Goal: Communication & Community: Share content

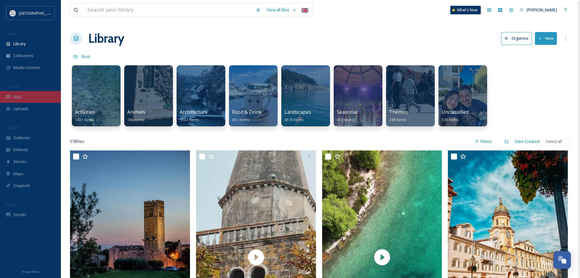
click at [14, 93] on div "UGC" at bounding box center [30, 97] width 61 height 12
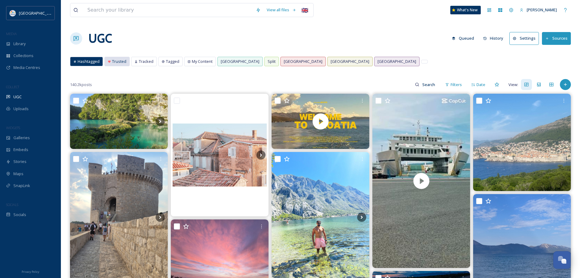
click at [115, 61] on span "Trusted" at bounding box center [119, 61] width 14 height 6
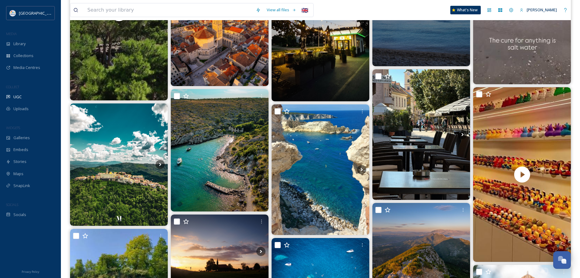
scroll to position [1340, 0]
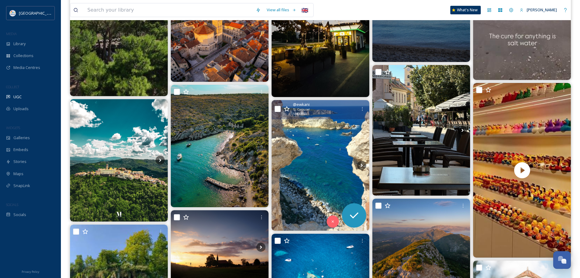
click at [326, 152] on img at bounding box center [321, 165] width 98 height 130
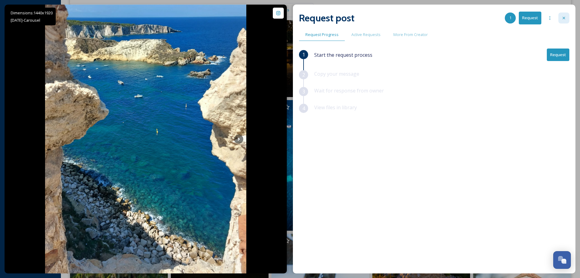
click at [565, 20] on icon at bounding box center [564, 18] width 5 height 5
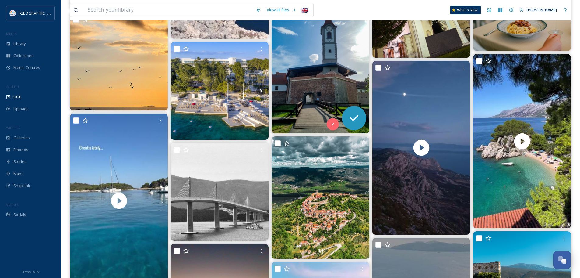
scroll to position [1950, 0]
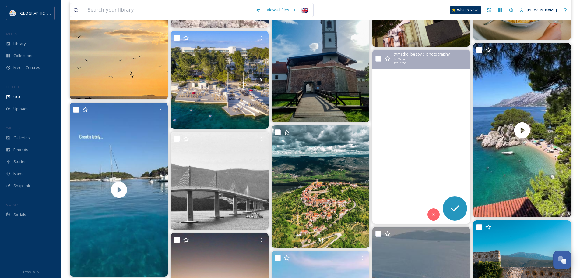
click at [426, 124] on video at bounding box center [422, 137] width 98 height 174
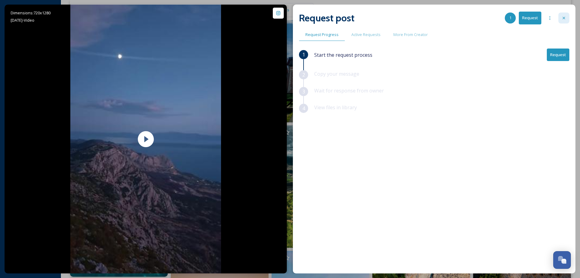
click at [561, 18] on div at bounding box center [564, 17] width 11 height 11
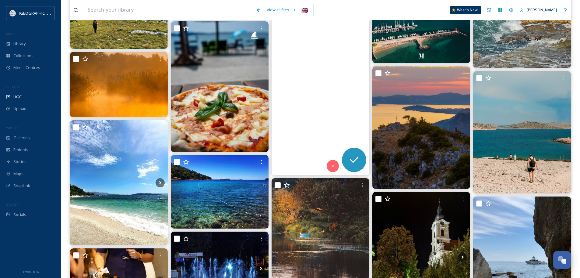
scroll to position [2651, 0]
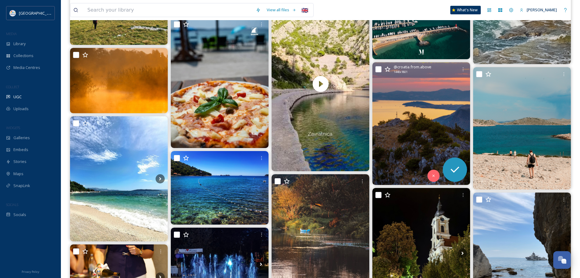
click at [403, 117] on img at bounding box center [422, 123] width 98 height 122
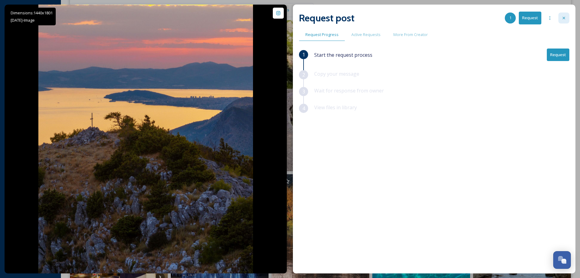
click at [565, 19] on icon at bounding box center [564, 18] width 2 height 2
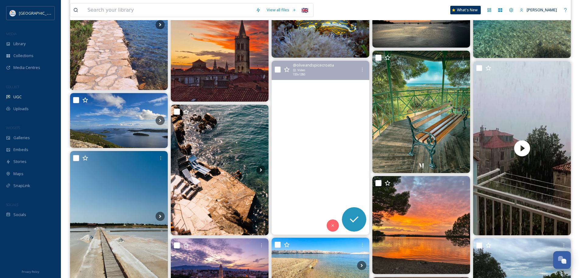
scroll to position [4633, 0]
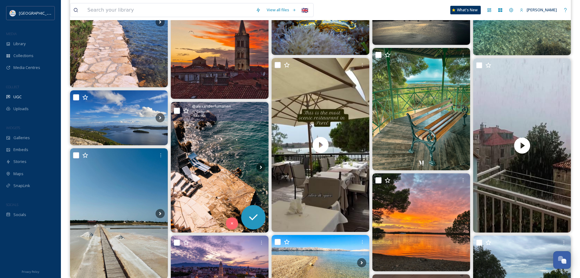
click at [228, 155] on img at bounding box center [220, 167] width 98 height 130
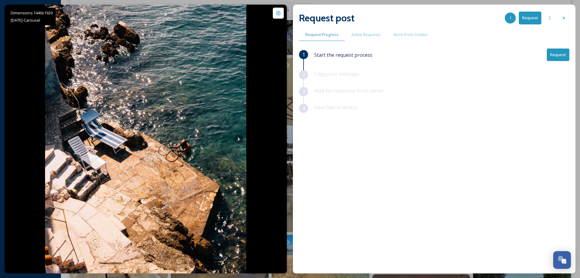
click at [558, 55] on button "Request" at bounding box center [558, 54] width 23 height 12
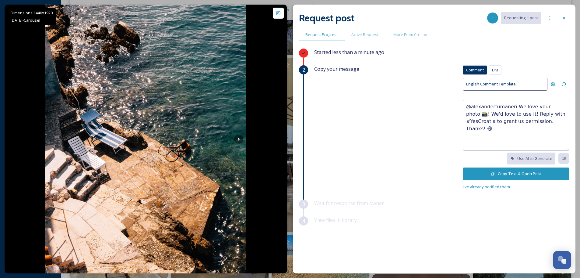
click at [515, 173] on button "Copy Text & Open Post" at bounding box center [516, 173] width 107 height 12
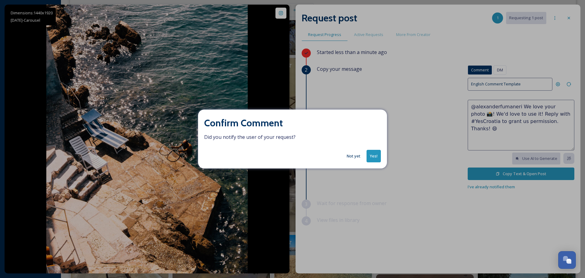
click at [369, 155] on button "Yes!" at bounding box center [374, 156] width 14 height 12
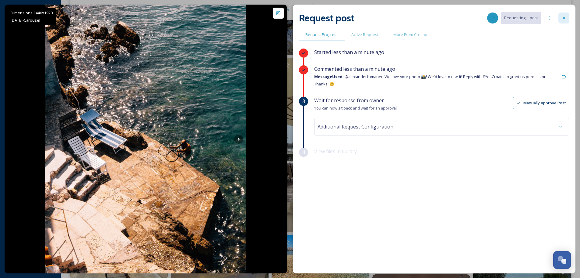
click at [565, 19] on icon at bounding box center [564, 18] width 5 height 5
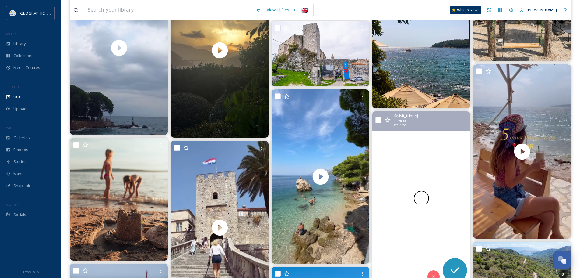
scroll to position [5090, 0]
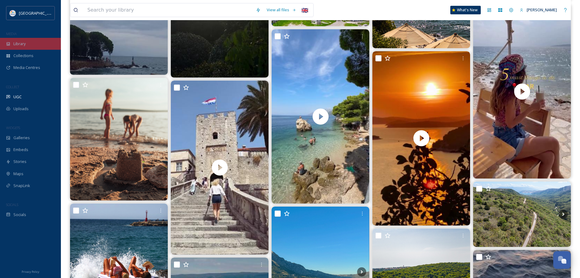
click at [31, 45] on div "Library" at bounding box center [30, 44] width 61 height 12
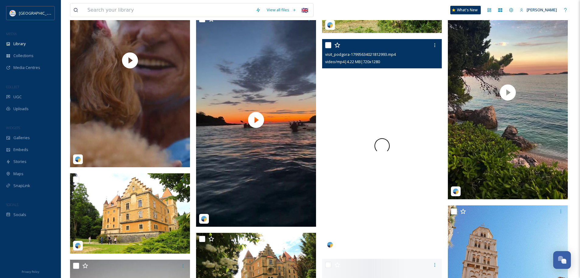
scroll to position [3107, 0]
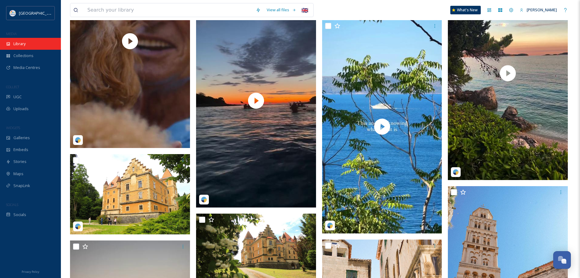
click at [25, 46] on span "Library" at bounding box center [19, 44] width 12 height 6
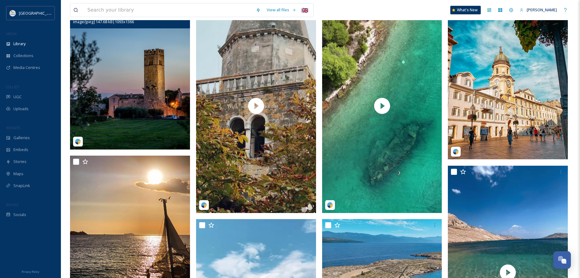
scroll to position [152, 0]
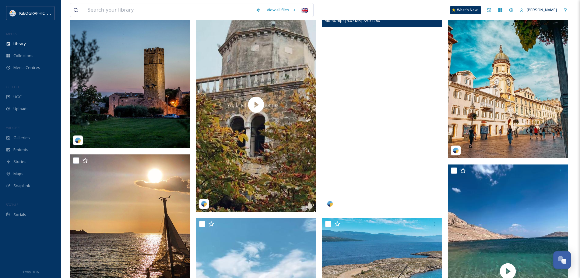
click at [393, 129] on video "tom.fossati-18531318367048809.mp4" at bounding box center [382, 104] width 120 height 213
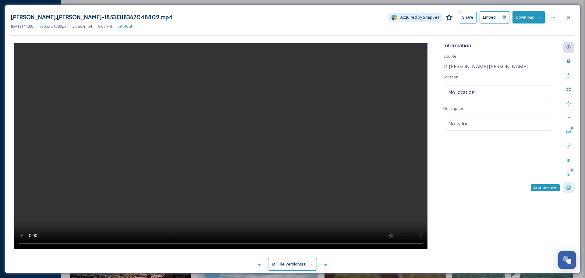
click at [567, 189] on icon at bounding box center [568, 187] width 5 height 5
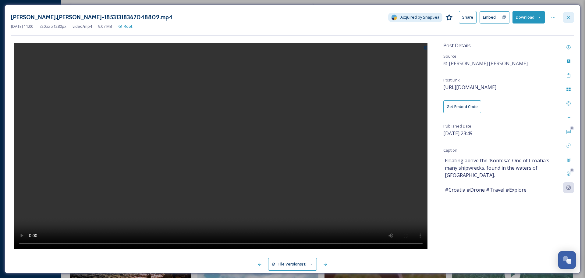
click at [565, 20] on div at bounding box center [568, 17] width 11 height 11
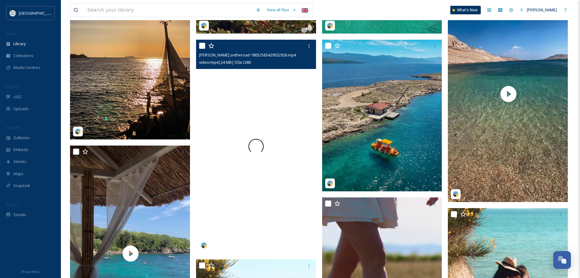
scroll to position [335, 0]
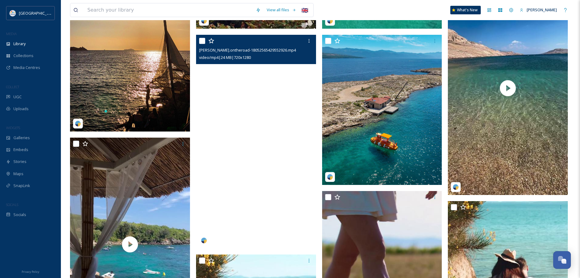
click at [268, 137] on video "leon.ontheroad-18052565429552926.mp4" at bounding box center [256, 141] width 120 height 213
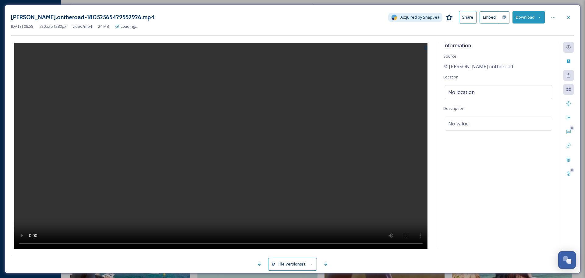
click at [224, 140] on video at bounding box center [220, 146] width 413 height 207
click at [565, 187] on div "Social Information" at bounding box center [568, 187] width 11 height 11
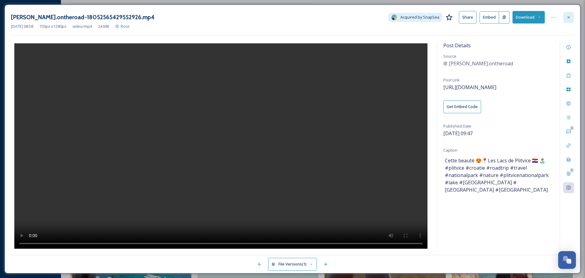
click at [571, 16] on div at bounding box center [568, 17] width 11 height 11
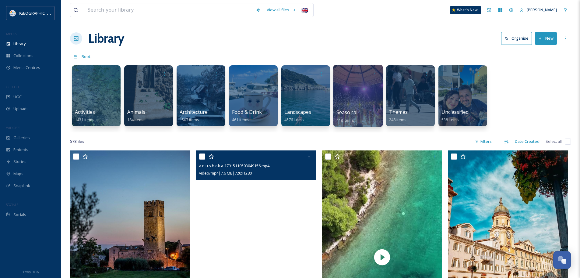
click at [361, 99] on div at bounding box center [358, 96] width 50 height 62
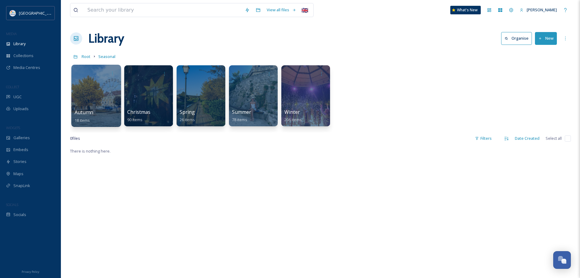
click at [93, 97] on div at bounding box center [96, 96] width 50 height 62
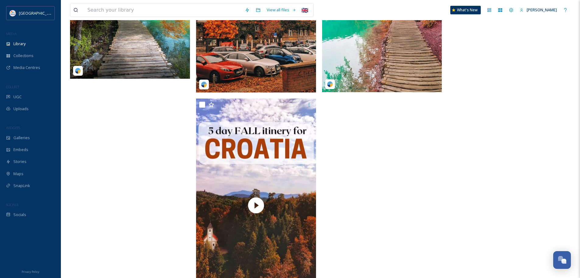
scroll to position [654, 0]
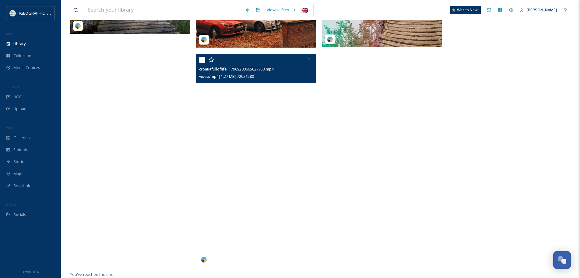
click at [259, 157] on video "croatiafulloflife_17969280665627753.mp4" at bounding box center [256, 160] width 120 height 213
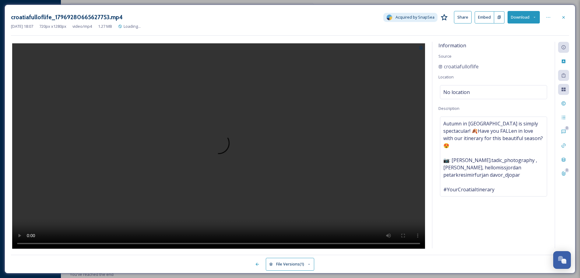
scroll to position [434, 0]
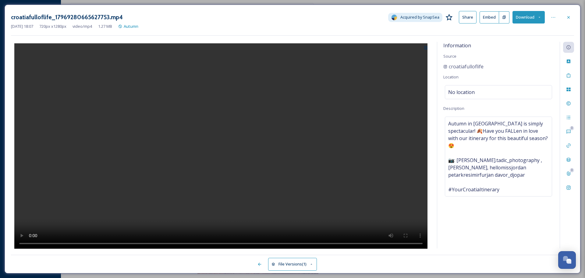
click at [219, 155] on video at bounding box center [220, 146] width 413 height 207
click at [565, 13] on div at bounding box center [568, 17] width 11 height 11
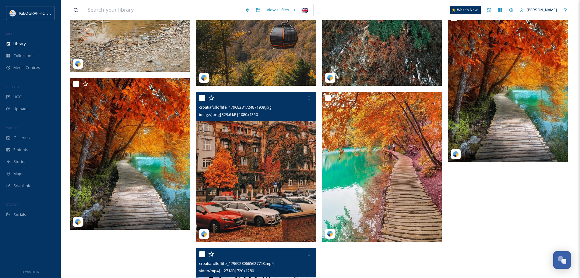
scroll to position [465, 0]
click at [273, 157] on img at bounding box center [256, 166] width 120 height 150
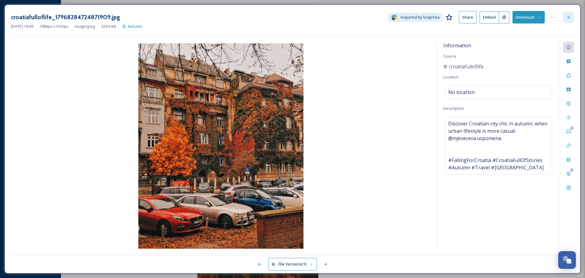
click at [570, 16] on icon at bounding box center [568, 17] width 5 height 5
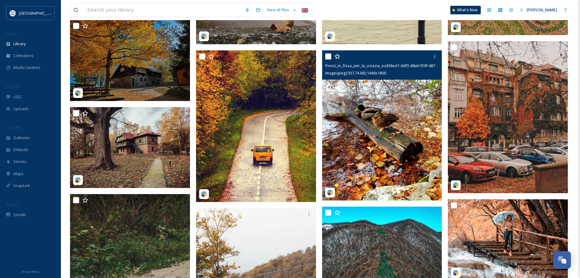
scroll to position [160, 0]
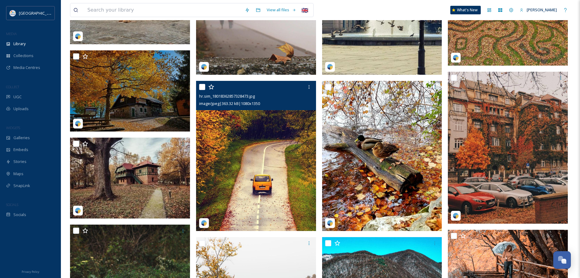
click at [246, 165] on img at bounding box center [256, 156] width 120 height 150
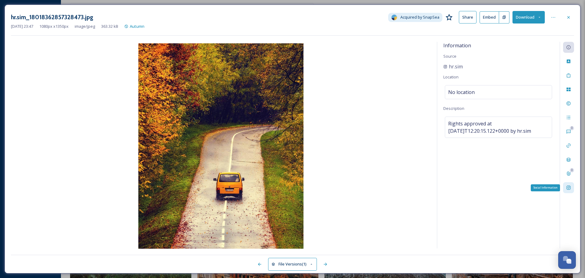
click at [567, 187] on icon at bounding box center [568, 187] width 5 height 5
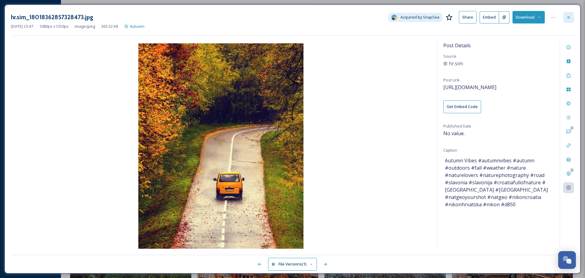
click at [569, 19] on icon at bounding box center [568, 17] width 5 height 5
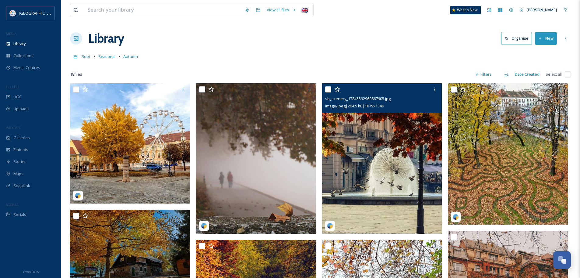
click at [412, 152] on img at bounding box center [382, 158] width 120 height 150
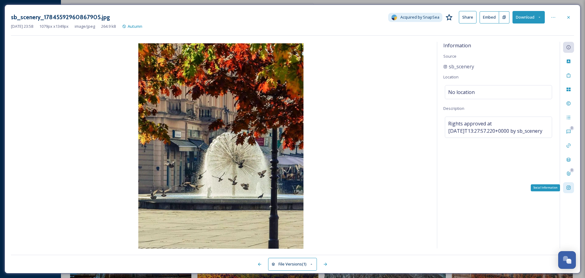
click at [567, 188] on icon at bounding box center [568, 187] width 5 height 5
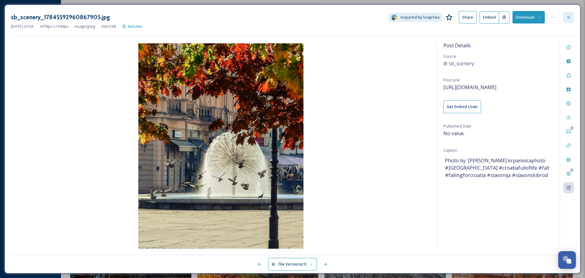
click at [566, 14] on div at bounding box center [568, 17] width 11 height 11
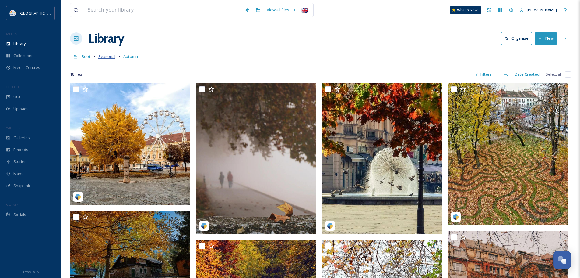
click at [105, 58] on span "Seasonal" at bounding box center [106, 56] width 17 height 5
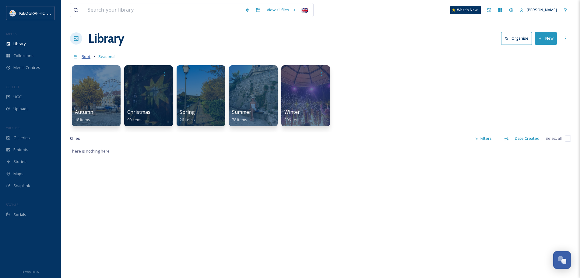
click at [84, 58] on span "Root" at bounding box center [86, 56] width 9 height 5
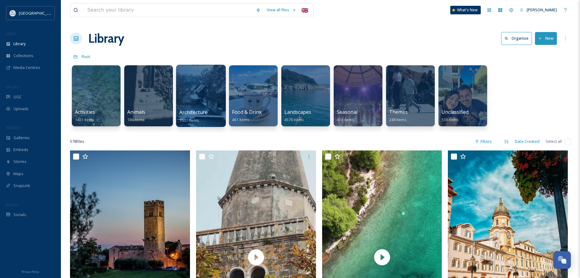
click at [189, 91] on div at bounding box center [201, 96] width 50 height 62
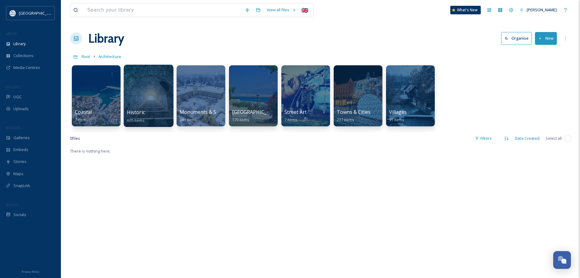
click at [144, 94] on div at bounding box center [149, 96] width 50 height 62
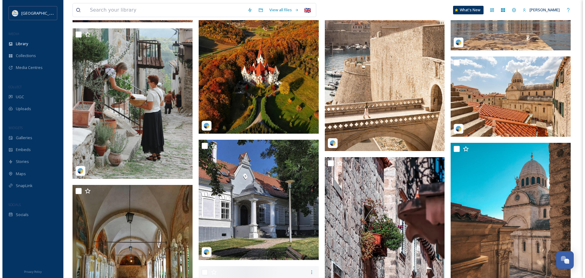
scroll to position [3656, 0]
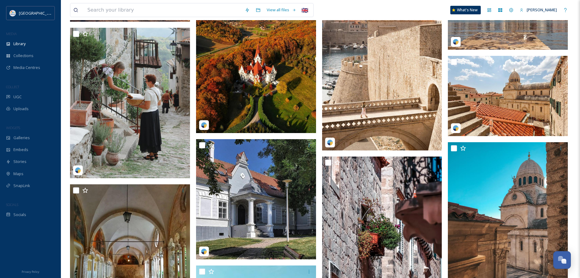
click at [262, 52] on img at bounding box center [256, 58] width 120 height 150
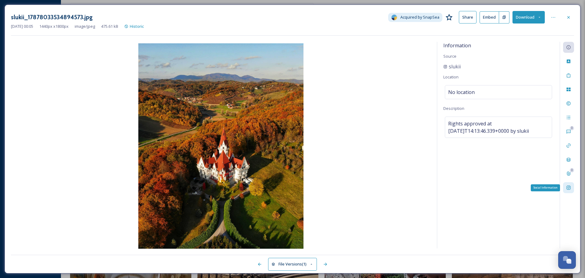
click at [573, 187] on div "Social Information" at bounding box center [568, 187] width 11 height 11
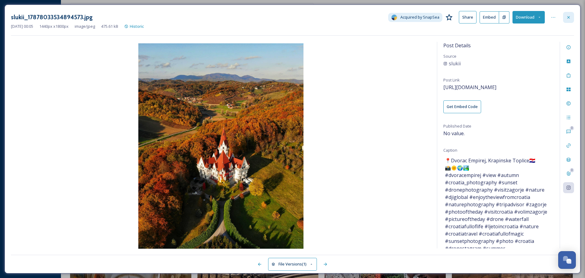
click at [573, 18] on div at bounding box center [568, 17] width 11 height 11
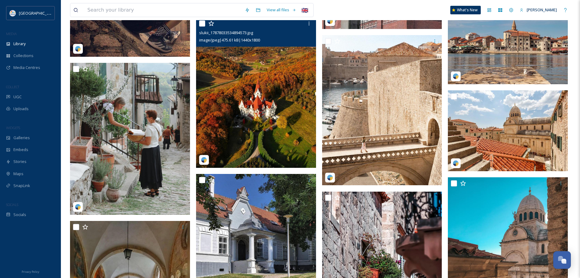
scroll to position [3778, 0]
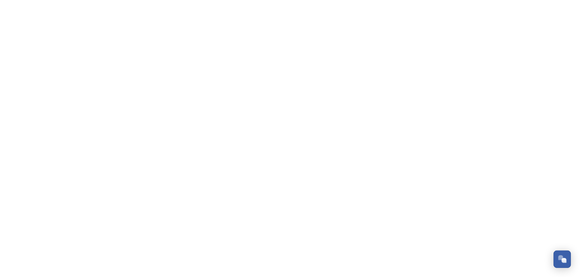
scroll to position [830, 0]
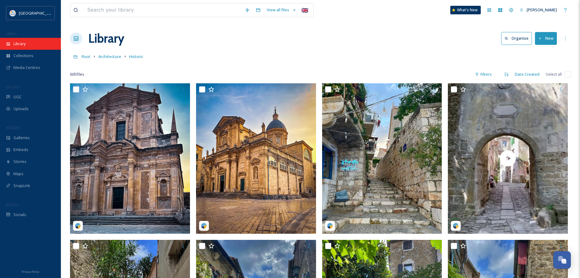
click at [35, 42] on div "Library" at bounding box center [30, 44] width 61 height 12
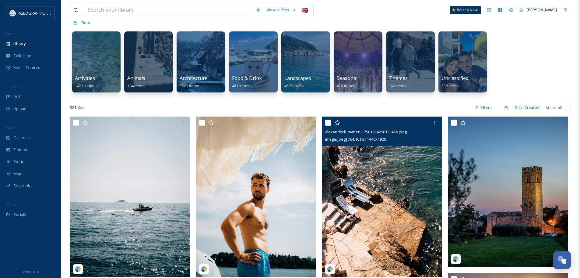
scroll to position [30, 0]
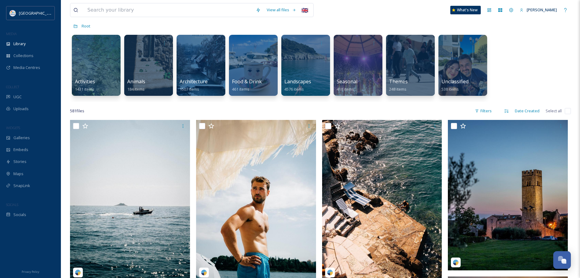
click at [383, 111] on div "581 file s Filters Date Created Select all" at bounding box center [320, 111] width 501 height 12
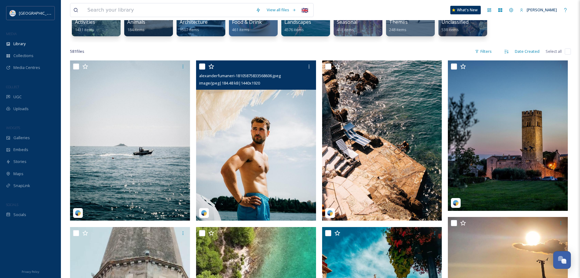
scroll to position [61, 0]
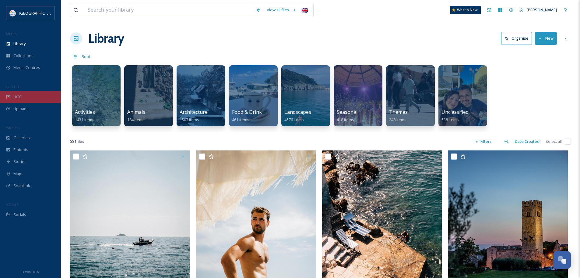
click at [28, 97] on div "UGC" at bounding box center [30, 97] width 61 height 12
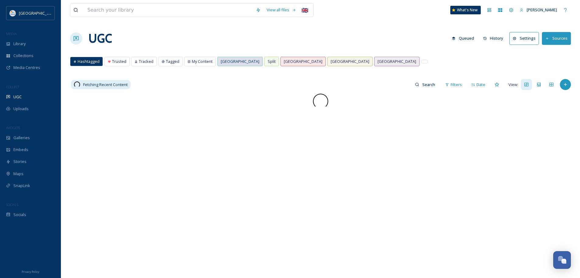
click at [230, 62] on span "[GEOGRAPHIC_DATA]" at bounding box center [240, 61] width 39 height 6
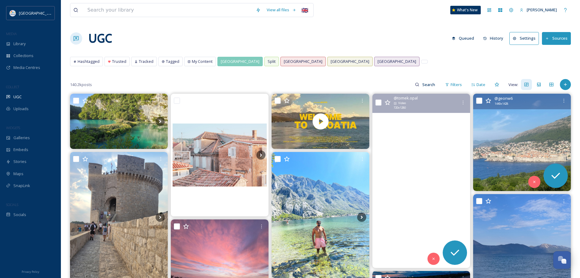
click at [537, 139] on img at bounding box center [522, 142] width 98 height 97
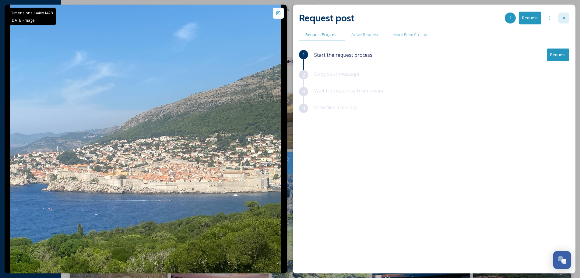
click at [568, 15] on div at bounding box center [564, 17] width 11 height 11
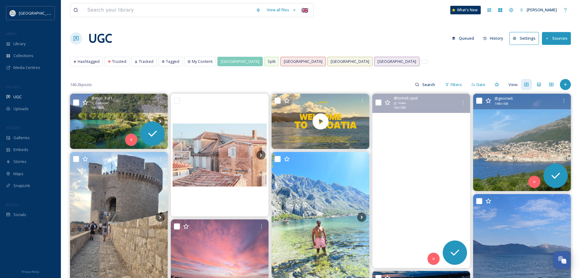
click at [115, 113] on img at bounding box center [119, 121] width 98 height 55
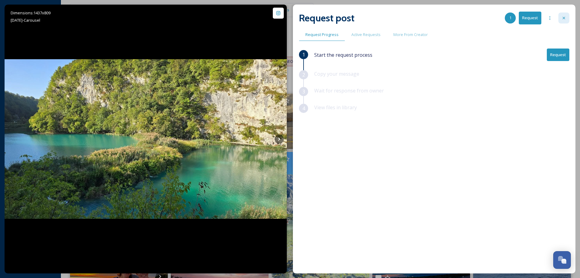
click at [565, 17] on icon at bounding box center [564, 18] width 5 height 5
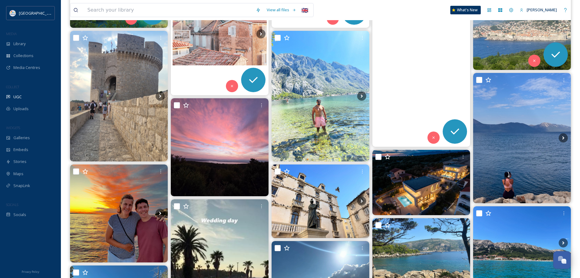
scroll to position [122, 0]
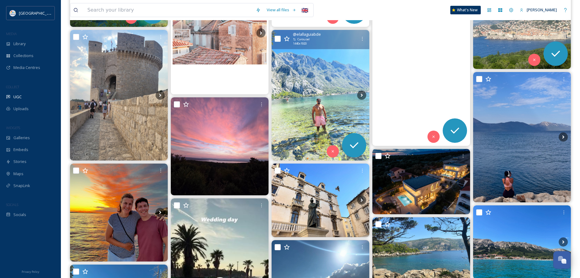
click at [341, 122] on img at bounding box center [321, 95] width 98 height 130
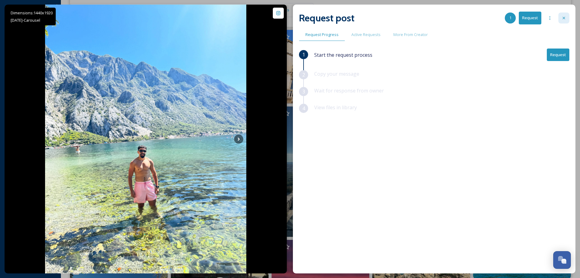
click at [566, 18] on icon at bounding box center [564, 18] width 5 height 5
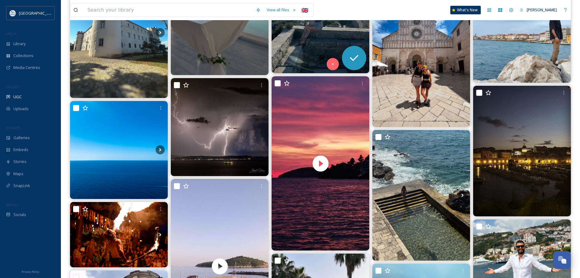
scroll to position [427, 0]
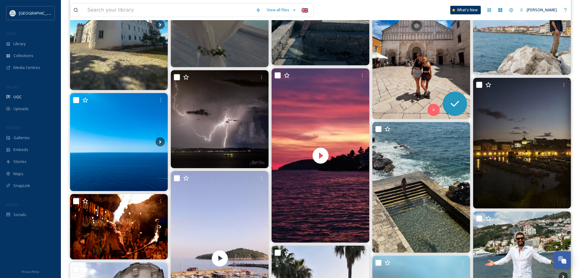
click at [414, 76] on img at bounding box center [422, 53] width 98 height 130
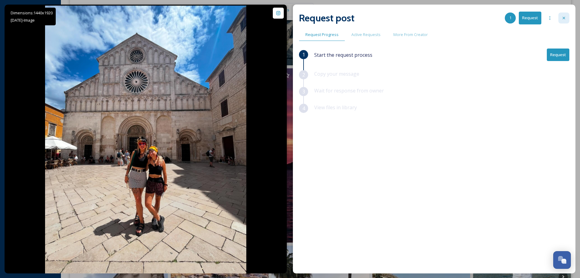
click at [565, 15] on div at bounding box center [564, 17] width 11 height 11
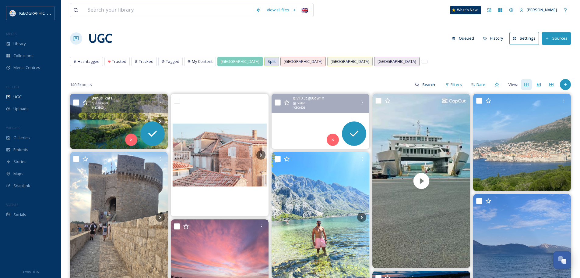
click at [268, 62] on span "Split" at bounding box center [272, 61] width 8 height 6
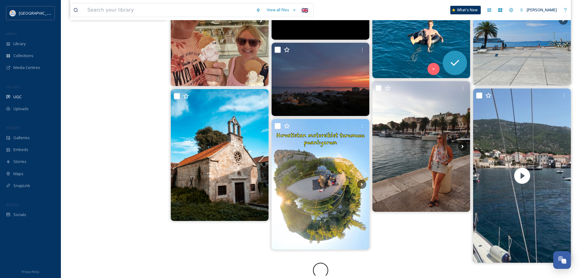
scroll to position [405, 0]
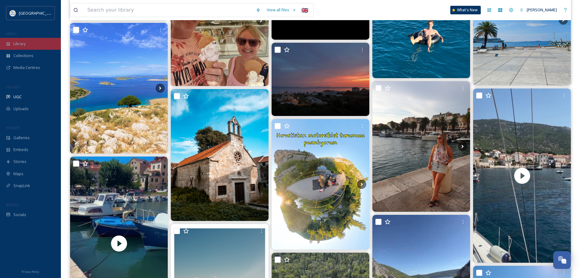
click at [18, 44] on span "Library" at bounding box center [19, 44] width 12 height 6
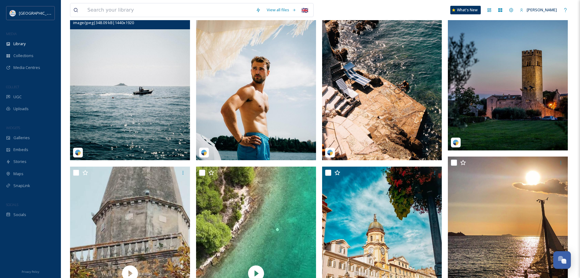
scroll to position [30, 0]
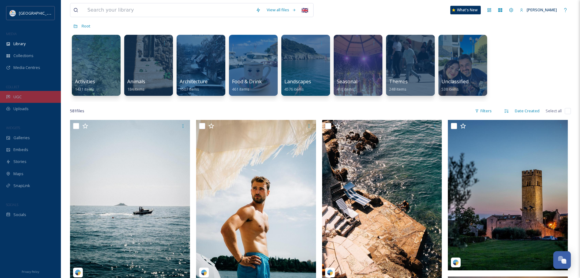
click at [32, 98] on div "UGC" at bounding box center [30, 97] width 61 height 12
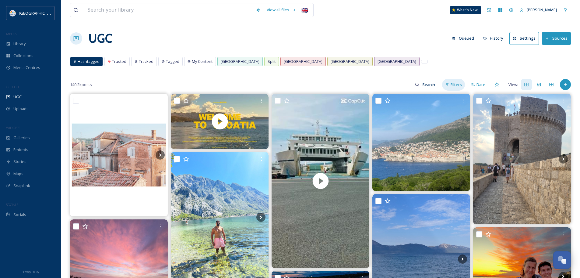
click at [462, 86] on span "Filters" at bounding box center [456, 85] width 11 height 6
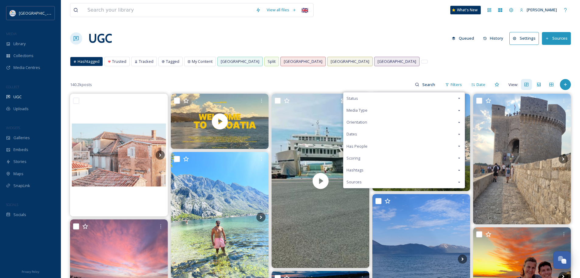
click at [386, 107] on div "Media Type" at bounding box center [404, 110] width 121 height 12
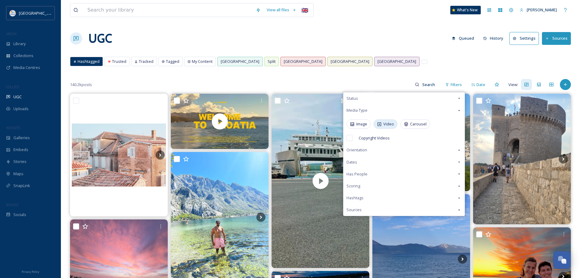
click at [385, 122] on span "Video" at bounding box center [389, 124] width 11 height 6
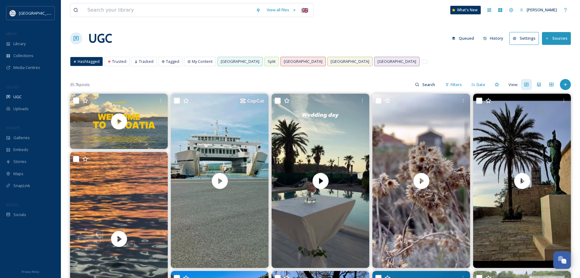
click at [345, 64] on div "Hashtagged Trusted Tracked Tagged My Content Dubrovnik Split Zagreb Rijeka Osij…" at bounding box center [320, 63] width 501 height 12
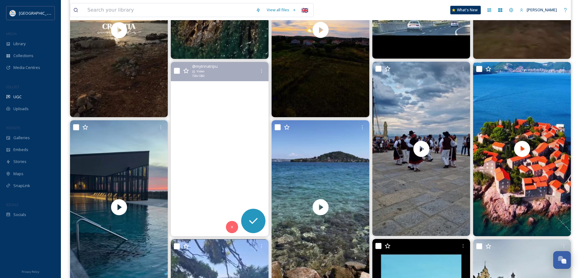
scroll to position [1097, 0]
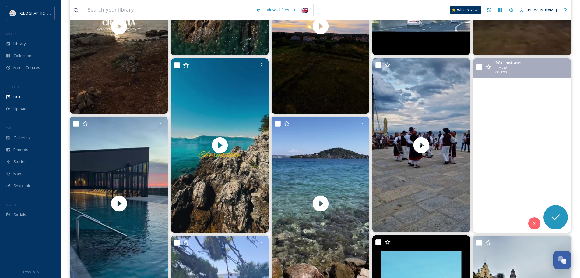
click at [528, 148] on video "Sveti Stefan Montenegro Travel #SvetiStefan #VisitMontenegro #MontenegroTravel …" at bounding box center [522, 145] width 98 height 174
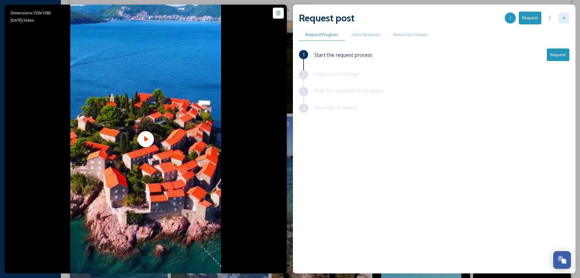
click at [563, 14] on div at bounding box center [564, 17] width 11 height 11
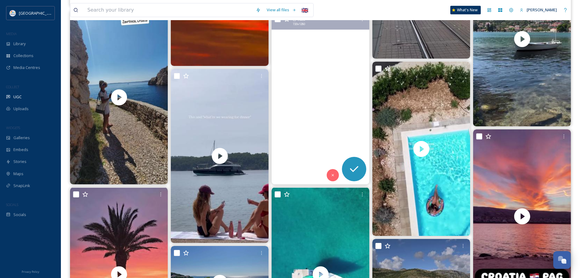
scroll to position [2224, 0]
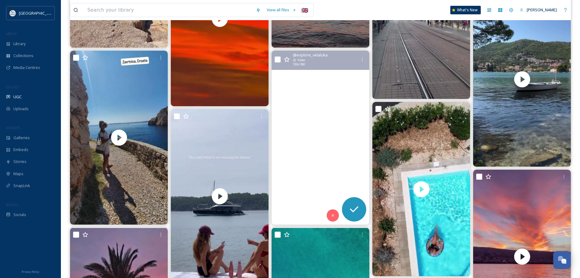
click at [318, 161] on video "#VelaLuka #sunset ❤️‍🔥\a\a#korculaisland #dalmatia #CroatiaFullOfLife #Croatia …" at bounding box center [321, 138] width 98 height 174
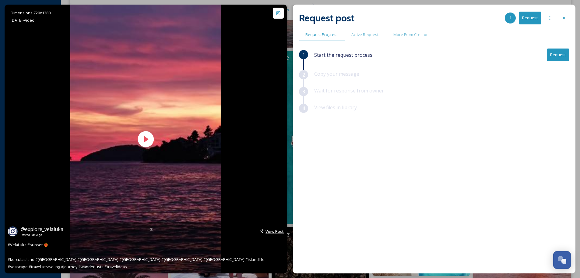
click at [280, 232] on span "View Post" at bounding box center [275, 230] width 18 height 5
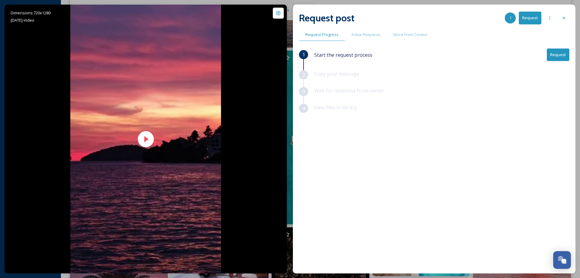
click at [560, 52] on button "Request" at bounding box center [558, 54] width 23 height 12
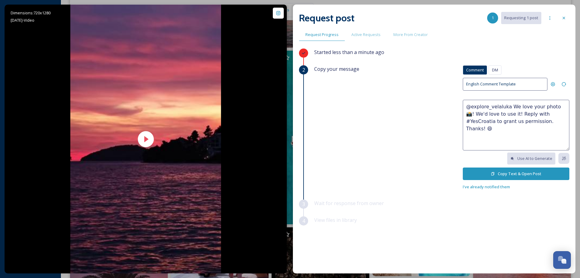
drag, startPoint x: 551, startPoint y: 125, endPoint x: 544, endPoint y: 115, distance: 12.3
click at [551, 125] on textarea "@explore_velaluka We love your photo 📸! We'd love to use it! Reply with #YesCro…" at bounding box center [516, 125] width 107 height 51
drag, startPoint x: 543, startPoint y: 121, endPoint x: 508, endPoint y: 107, distance: 37.6
click at [508, 107] on textarea "@explore_velaluka We love your photo 📸! We'd love to use it! Reply with #YesCro…" at bounding box center [516, 125] width 107 height 51
paste textarea "reel 📸! We'd love to use it on our social media channels, with your credit, of …"
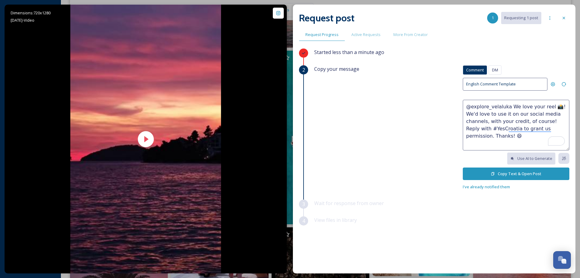
type textarea "@explore_velaluka We love your reel 📸! We'd love to use it on our social media …"
click at [505, 173] on button "Copy Text & Open Post" at bounding box center [516, 173] width 107 height 12
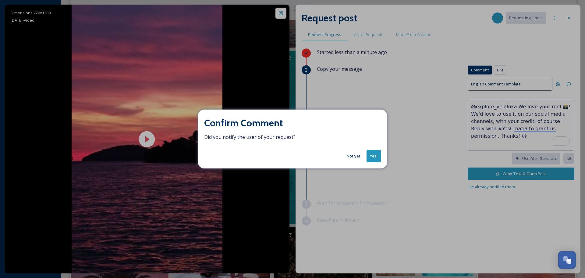
click at [381, 154] on div "Confirm Comment Did you notify the user of your request? Not yet Yes!" at bounding box center [292, 138] width 189 height 59
click at [374, 154] on button "Yes!" at bounding box center [374, 156] width 14 height 12
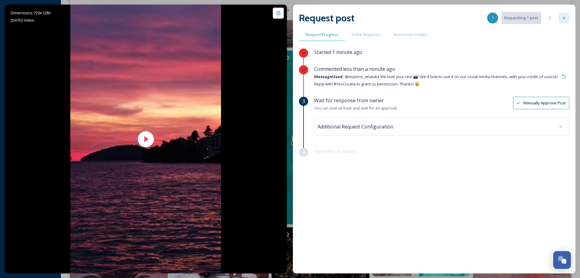
click at [567, 20] on div at bounding box center [564, 17] width 11 height 11
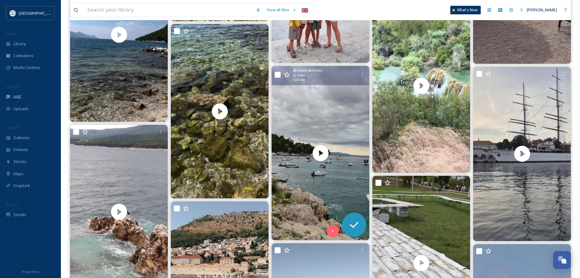
scroll to position [4509, 0]
